Goal: Task Accomplishment & Management: Use online tool/utility

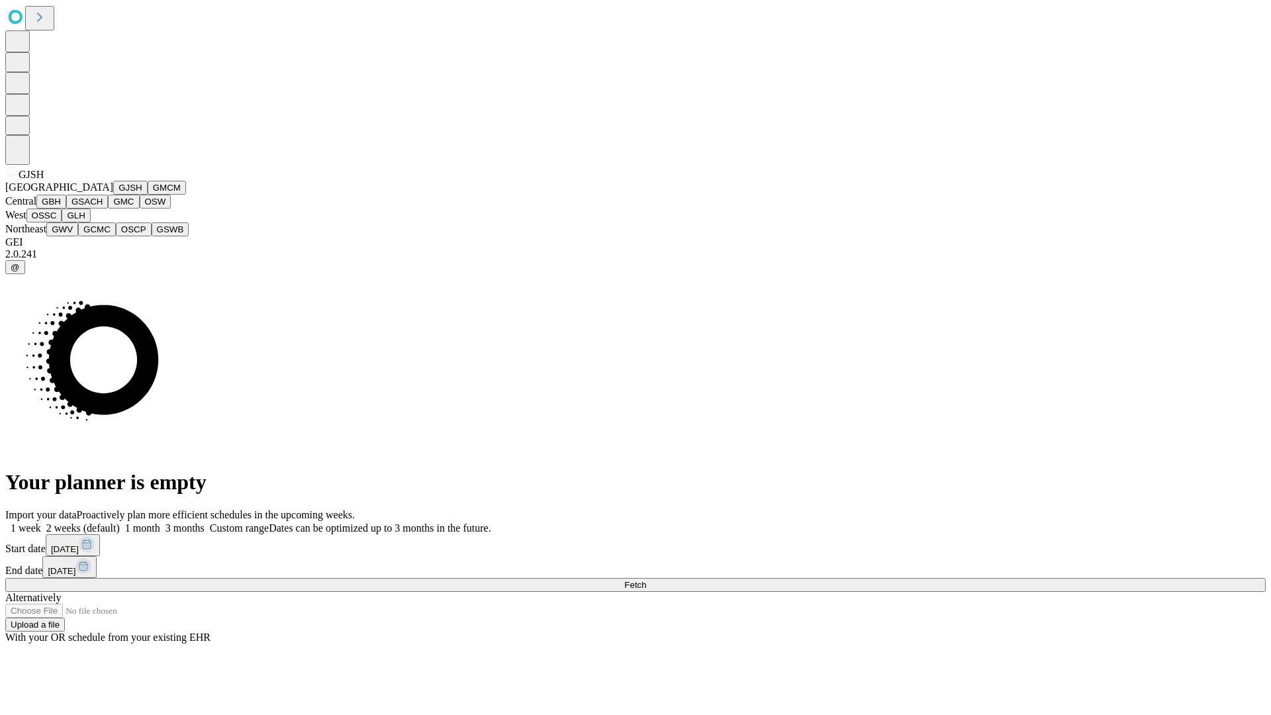
click at [113, 195] on button "GJSH" at bounding box center [130, 188] width 34 height 14
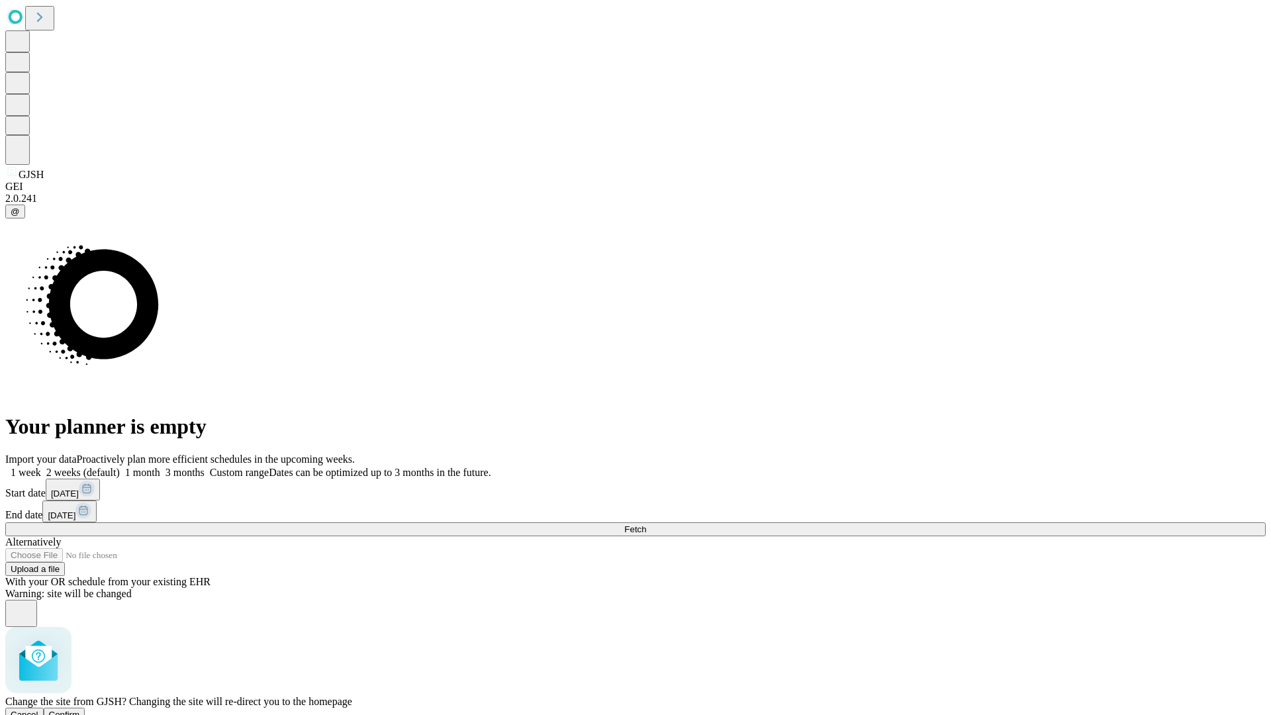
click at [80, 710] on span "Confirm" at bounding box center [64, 715] width 31 height 10
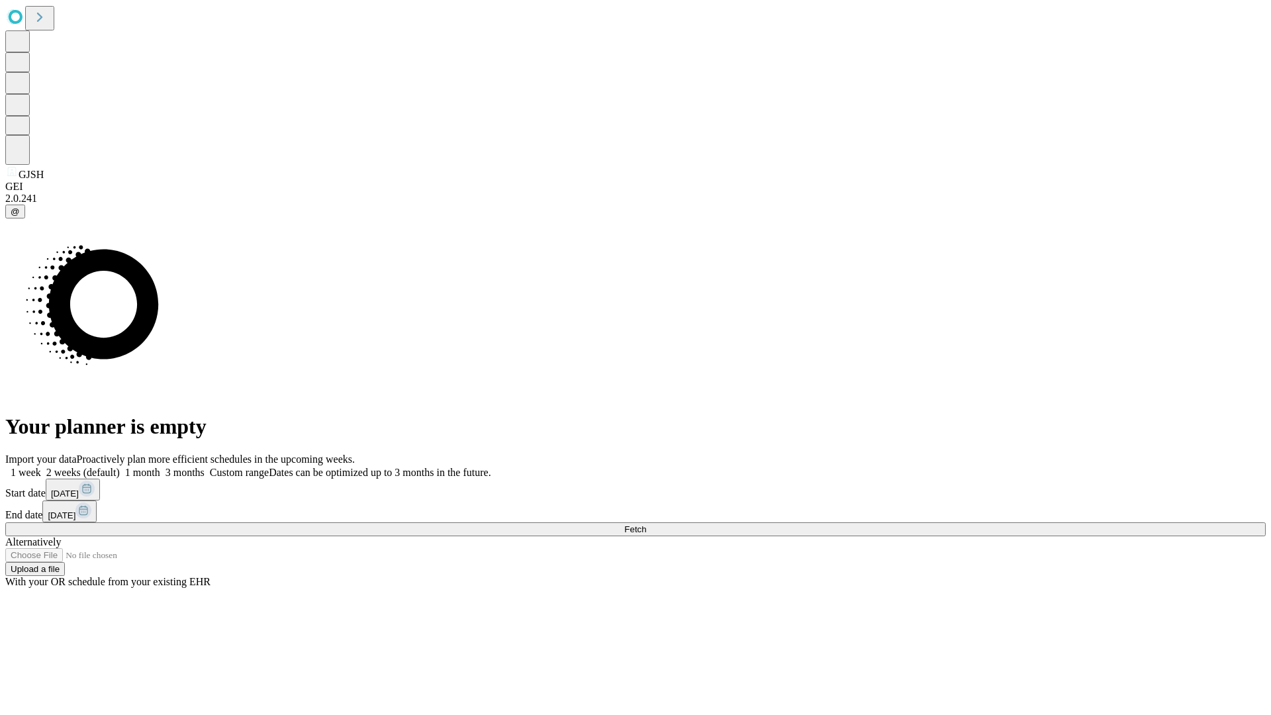
click at [120, 467] on label "2 weeks (default)" at bounding box center [80, 472] width 79 height 11
click at [646, 524] on span "Fetch" at bounding box center [635, 529] width 22 height 10
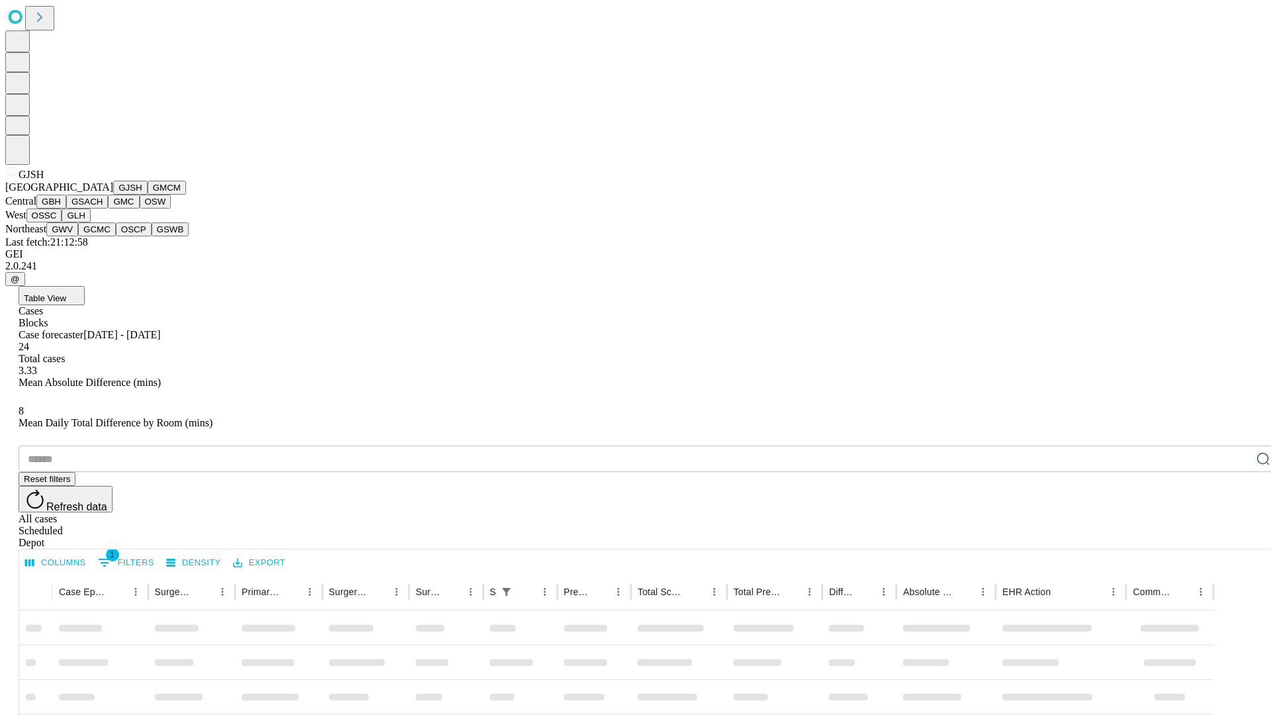
click at [148, 195] on button "GMCM" at bounding box center [167, 188] width 38 height 14
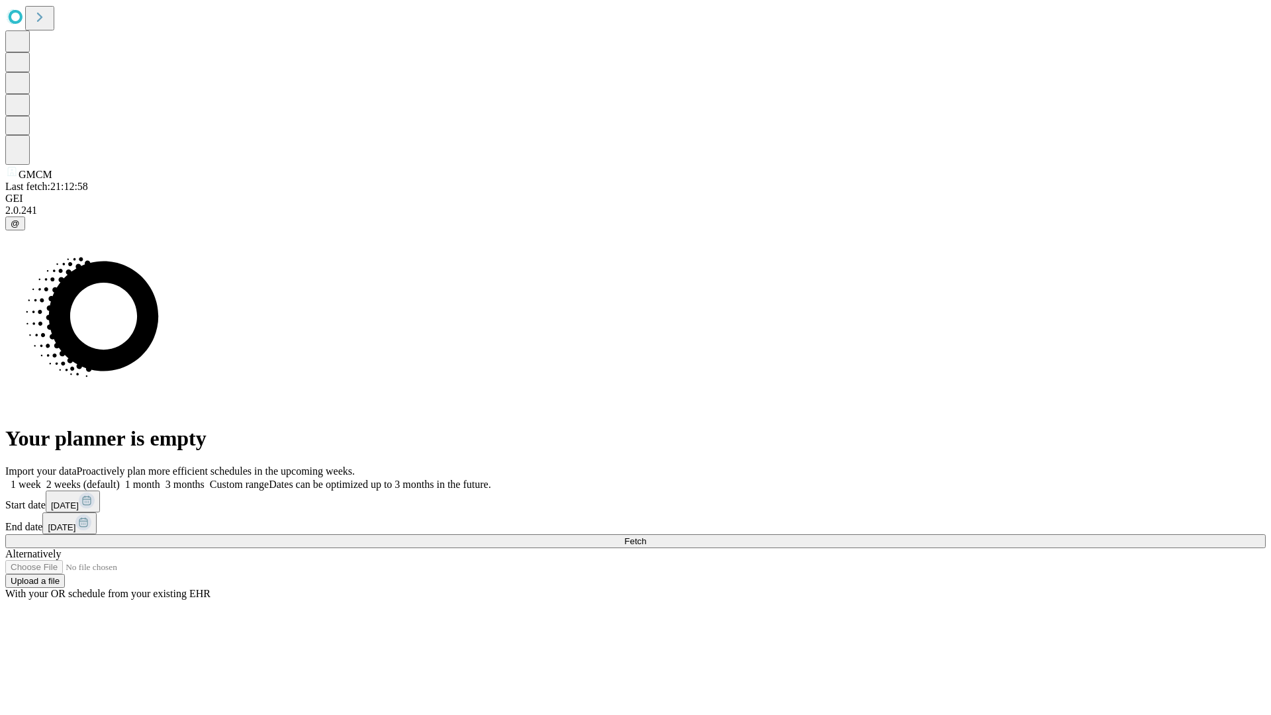
click at [120, 479] on label "2 weeks (default)" at bounding box center [80, 484] width 79 height 11
click at [646, 536] on span "Fetch" at bounding box center [635, 541] width 22 height 10
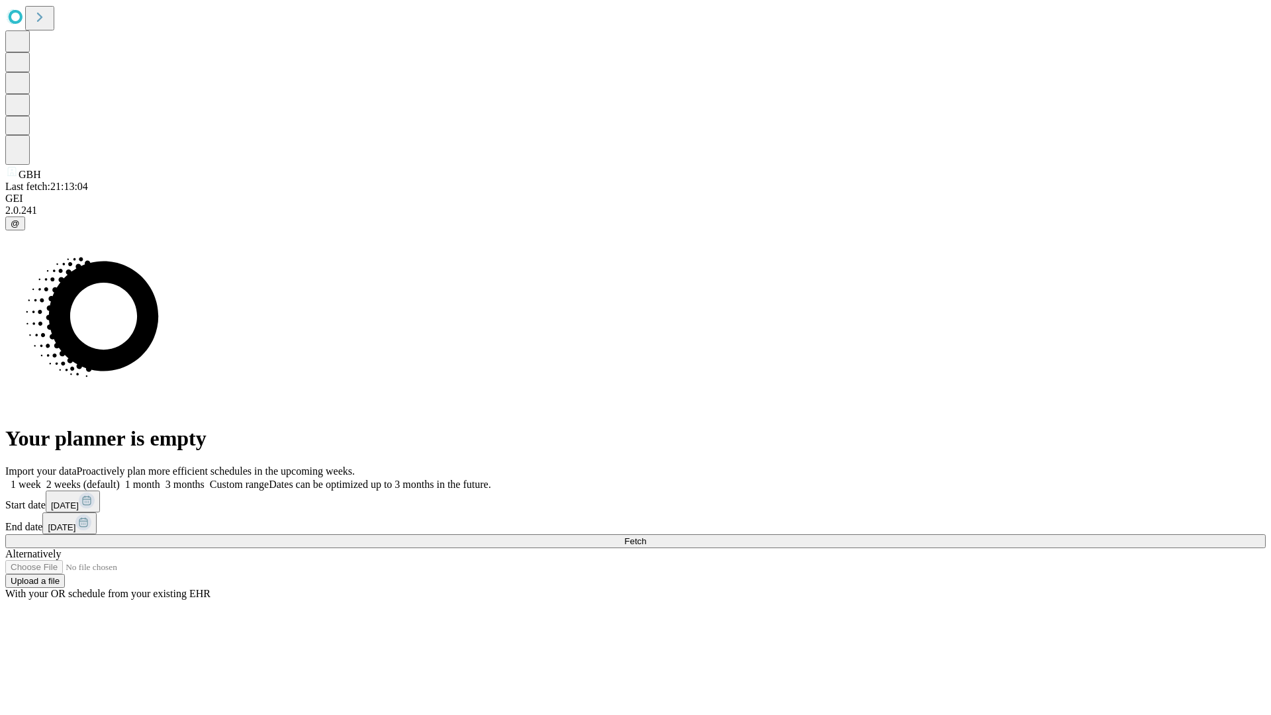
click at [120, 479] on label "2 weeks (default)" at bounding box center [80, 484] width 79 height 11
click at [646, 536] on span "Fetch" at bounding box center [635, 541] width 22 height 10
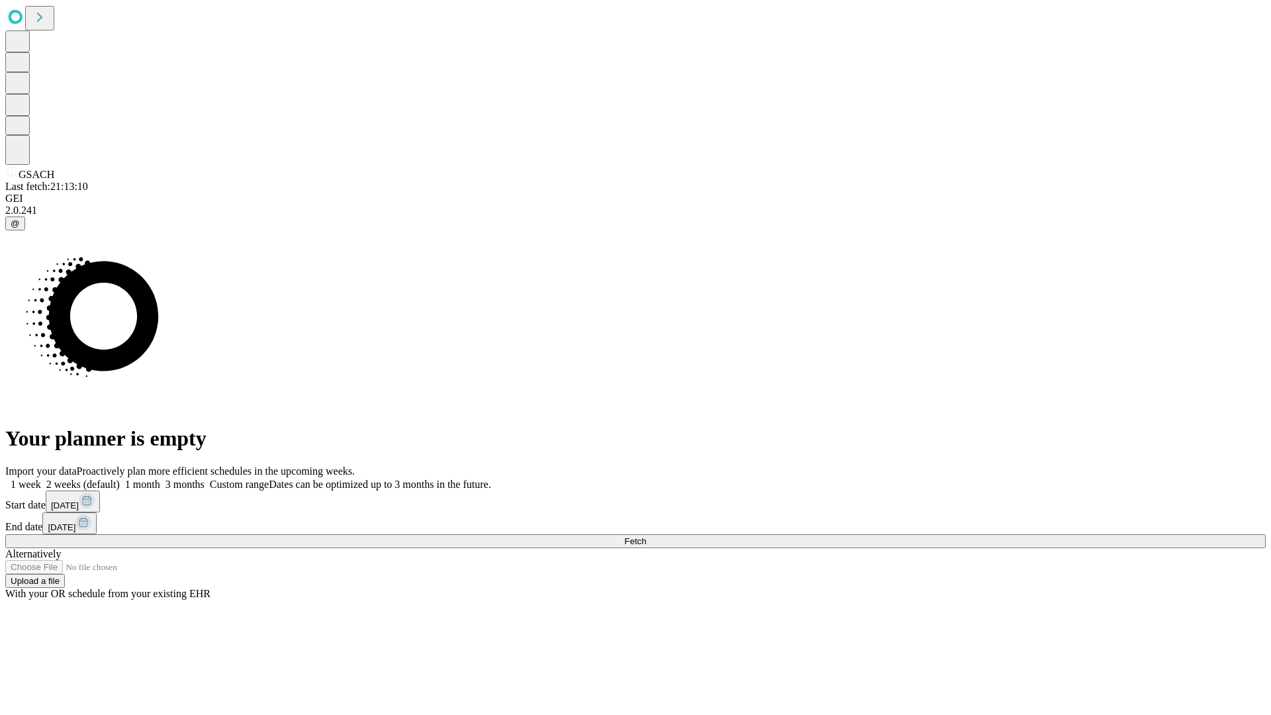
click at [120, 479] on label "2 weeks (default)" at bounding box center [80, 484] width 79 height 11
click at [646, 536] on span "Fetch" at bounding box center [635, 541] width 22 height 10
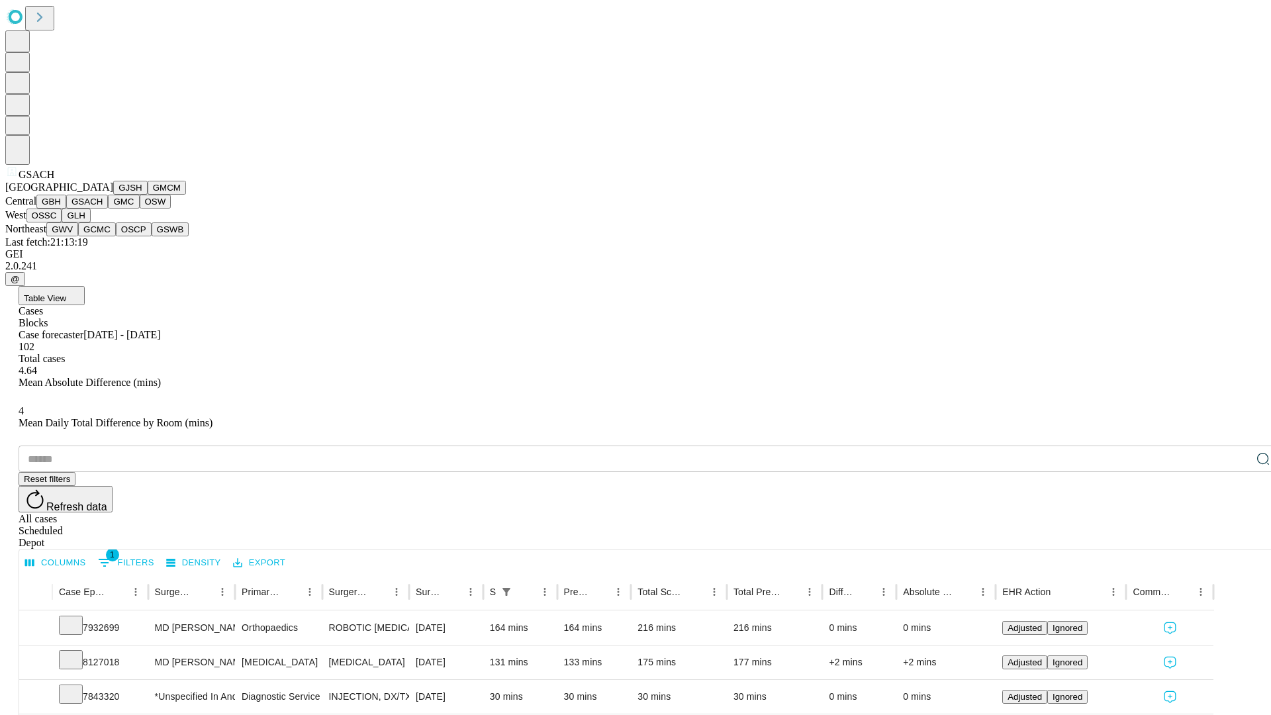
click at [108, 209] on button "GMC" at bounding box center [123, 202] width 31 height 14
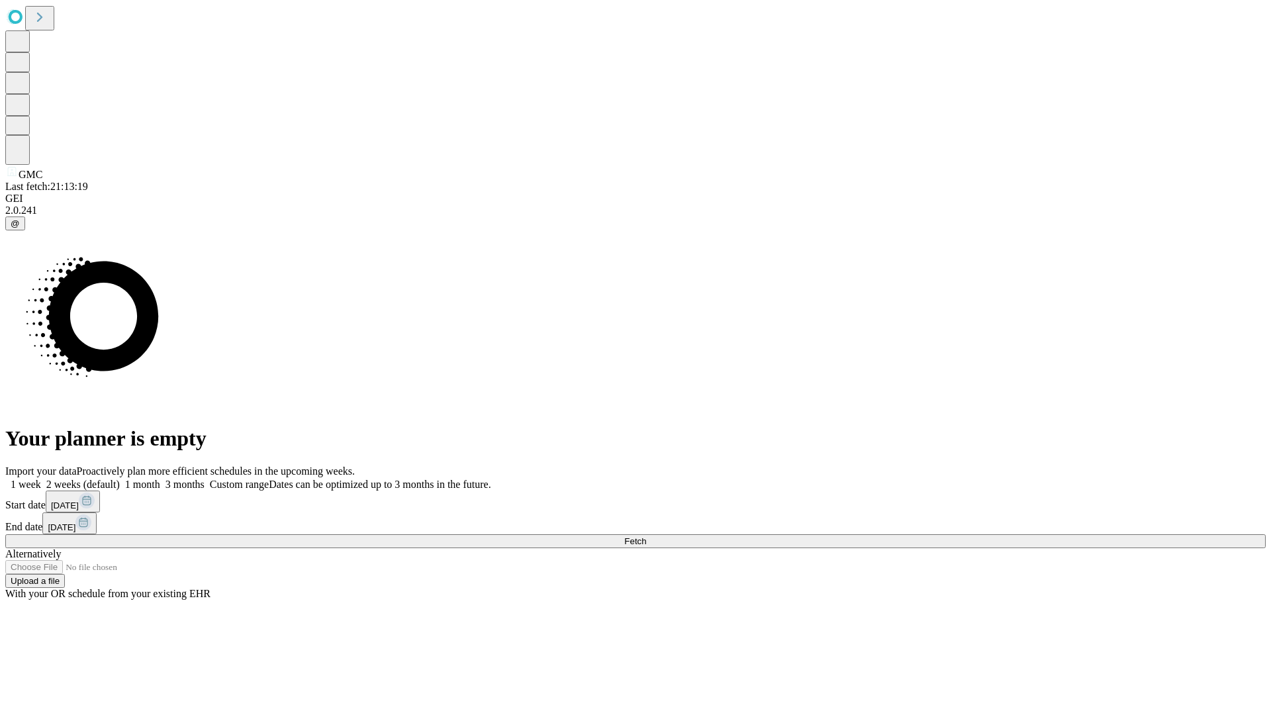
click at [120, 479] on label "2 weeks (default)" at bounding box center [80, 484] width 79 height 11
click at [646, 536] on span "Fetch" at bounding box center [635, 541] width 22 height 10
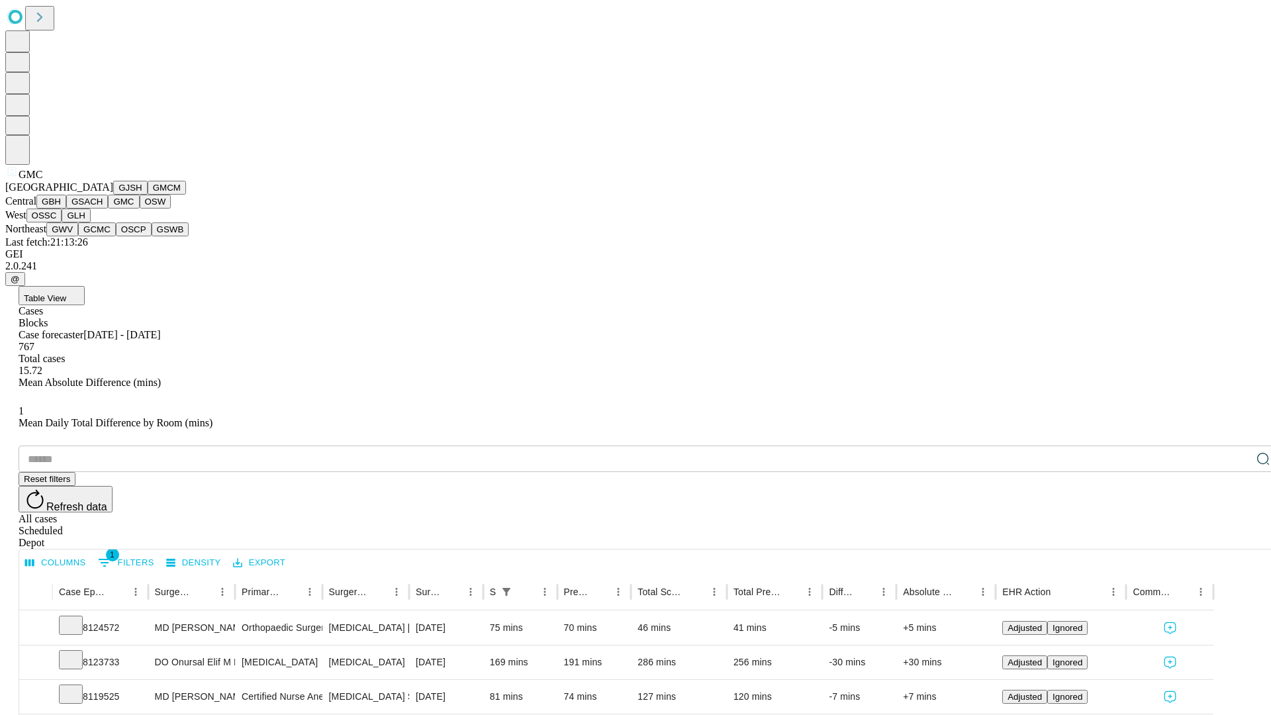
click at [140, 209] on button "OSW" at bounding box center [156, 202] width 32 height 14
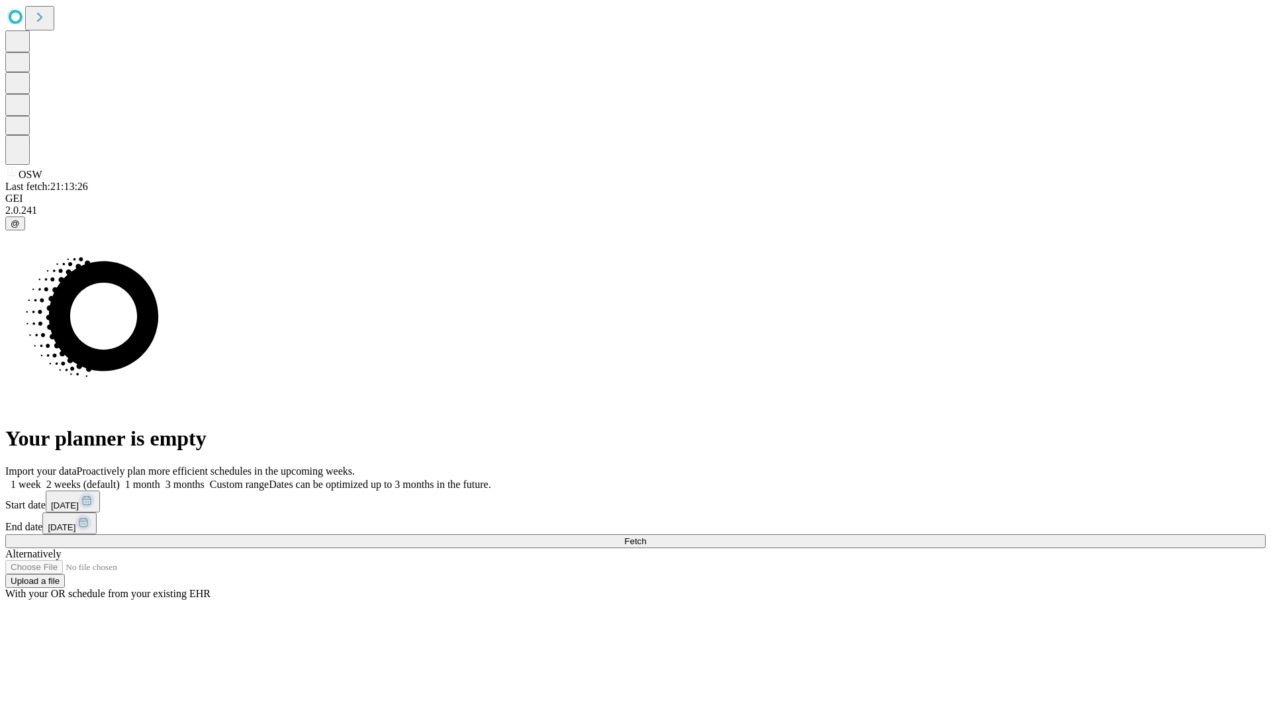
click at [120, 479] on label "2 weeks (default)" at bounding box center [80, 484] width 79 height 11
click at [646, 536] on span "Fetch" at bounding box center [635, 541] width 22 height 10
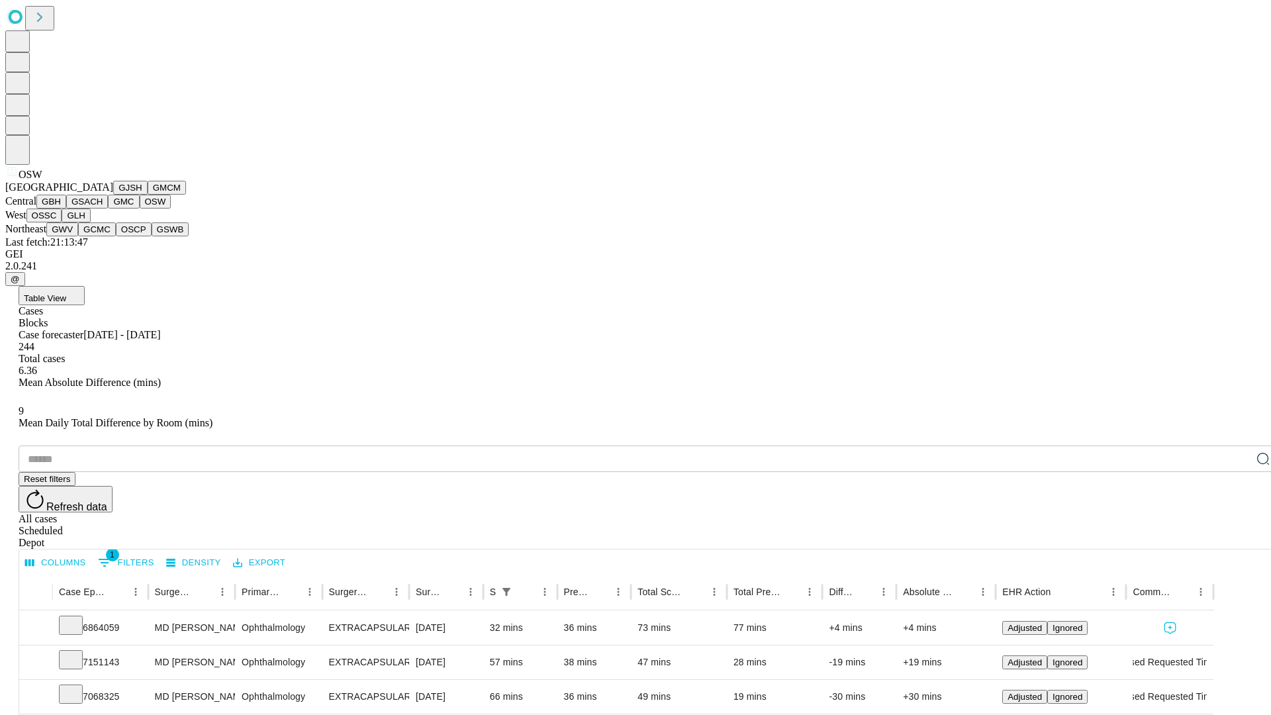
click at [62, 222] on button "OSSC" at bounding box center [44, 216] width 36 height 14
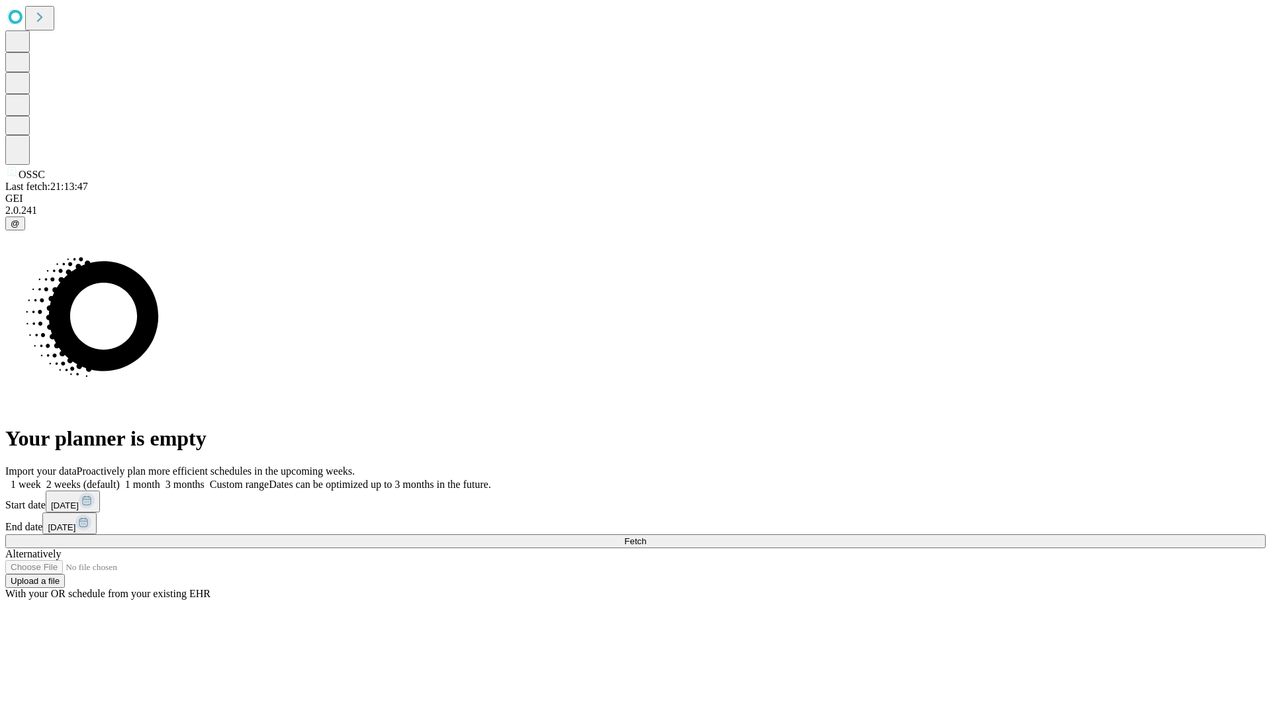
click at [646, 536] on span "Fetch" at bounding box center [635, 541] width 22 height 10
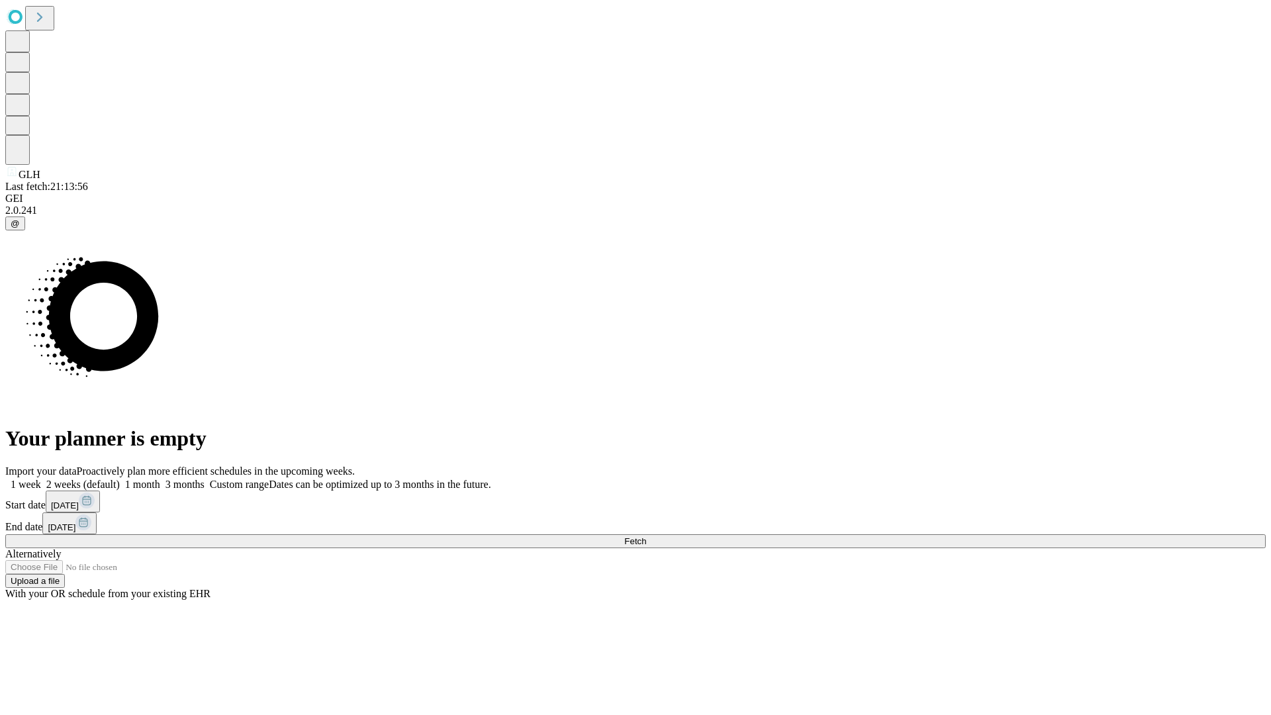
click at [120, 479] on label "2 weeks (default)" at bounding box center [80, 484] width 79 height 11
click at [646, 536] on span "Fetch" at bounding box center [635, 541] width 22 height 10
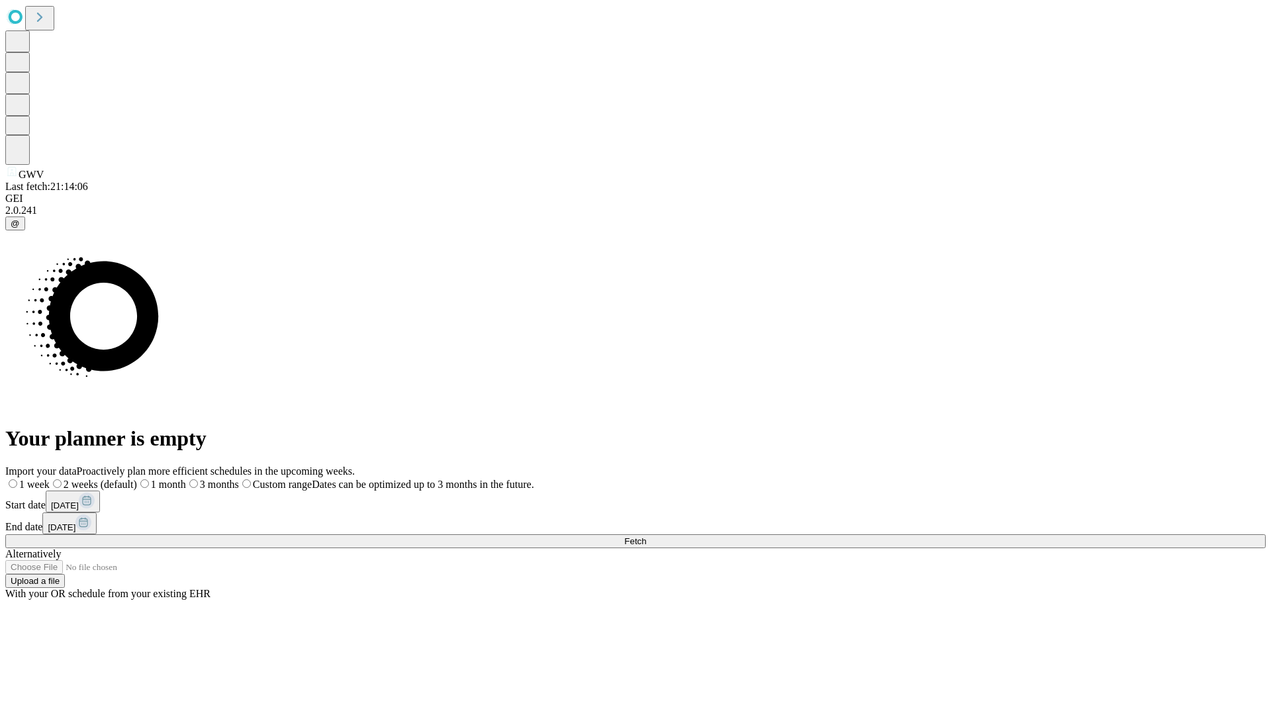
click at [137, 479] on label "2 weeks (default)" at bounding box center [93, 484] width 87 height 11
click at [646, 536] on span "Fetch" at bounding box center [635, 541] width 22 height 10
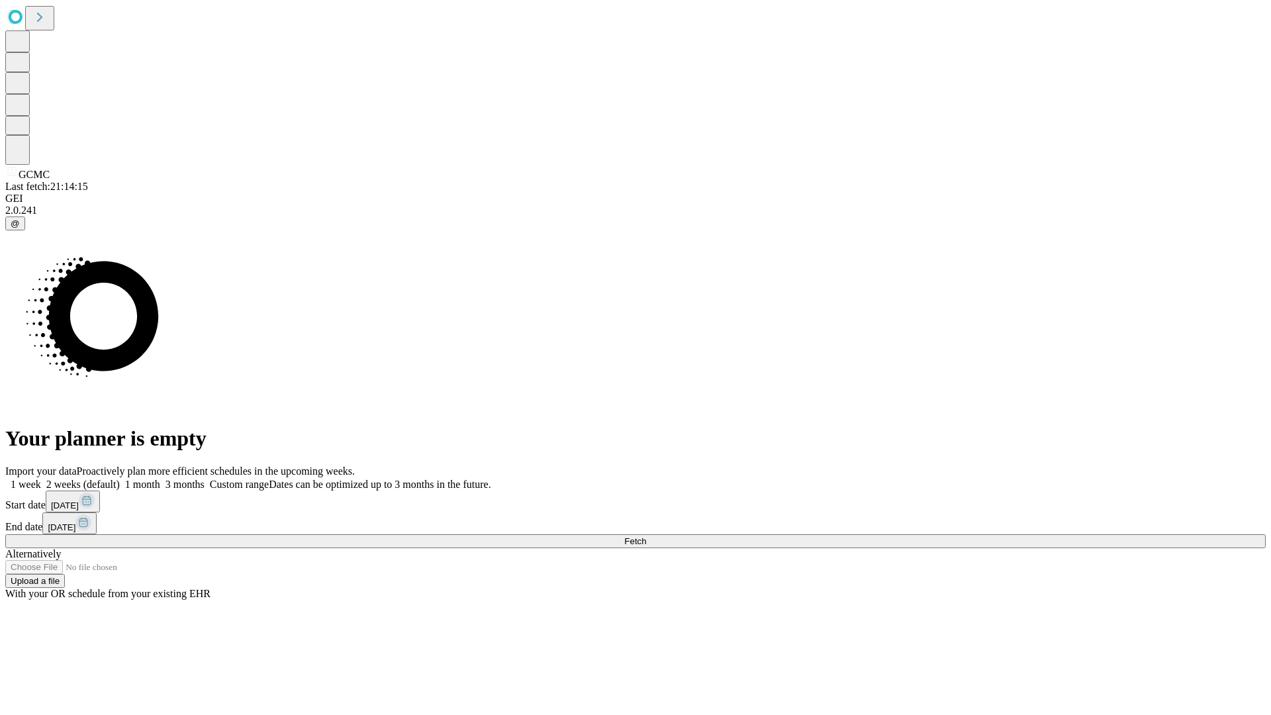
click at [120, 479] on label "2 weeks (default)" at bounding box center [80, 484] width 79 height 11
click at [646, 536] on span "Fetch" at bounding box center [635, 541] width 22 height 10
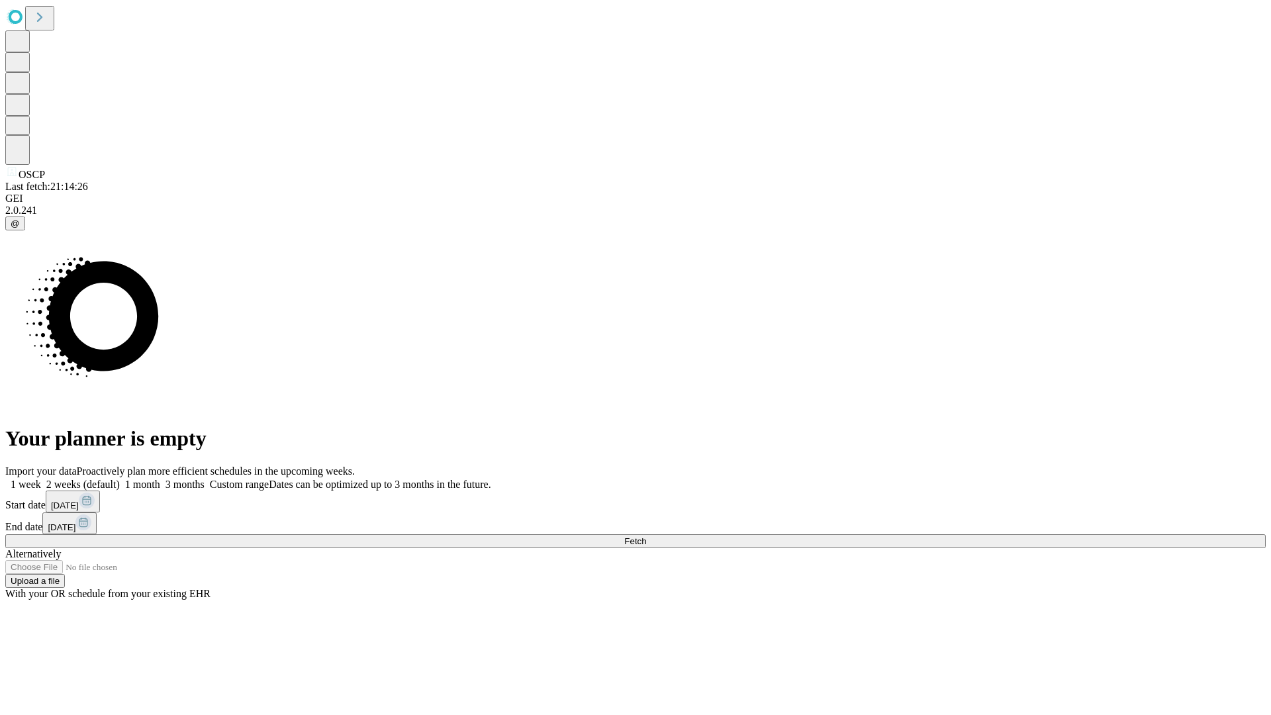
click at [120, 479] on label "2 weeks (default)" at bounding box center [80, 484] width 79 height 11
click at [646, 536] on span "Fetch" at bounding box center [635, 541] width 22 height 10
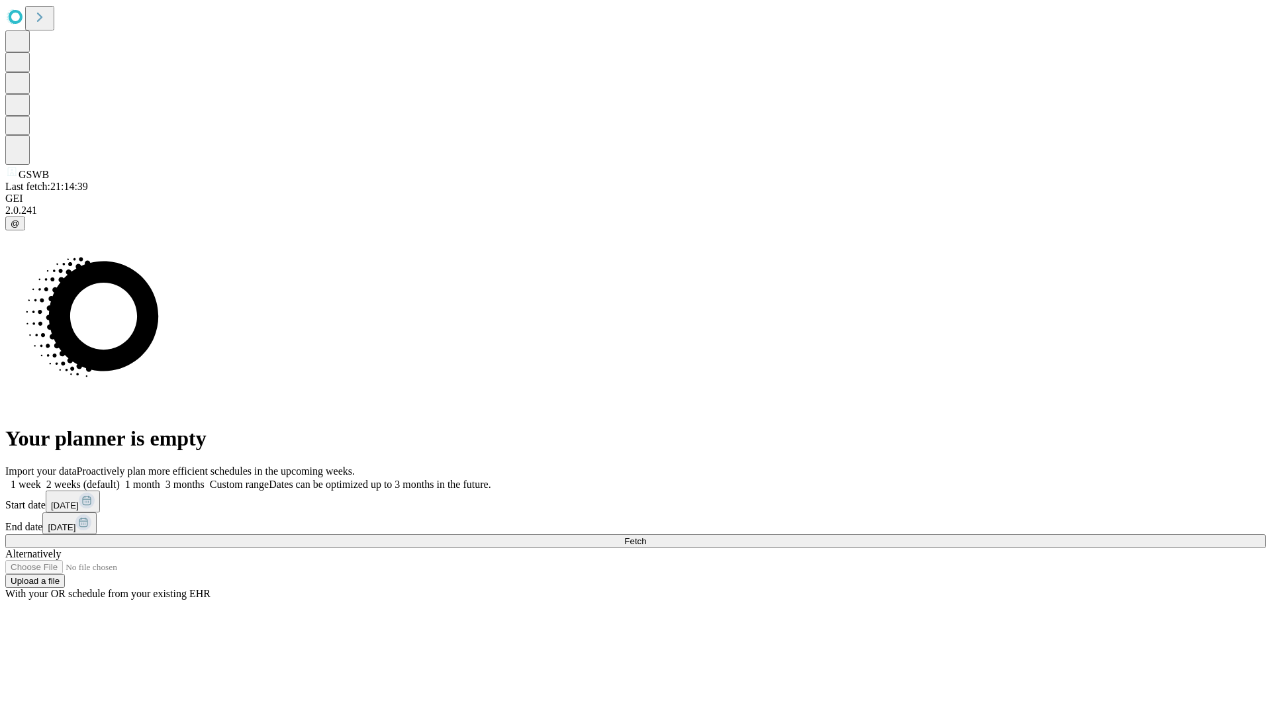
click at [646, 536] on span "Fetch" at bounding box center [635, 541] width 22 height 10
